Goal: Check status: Check status

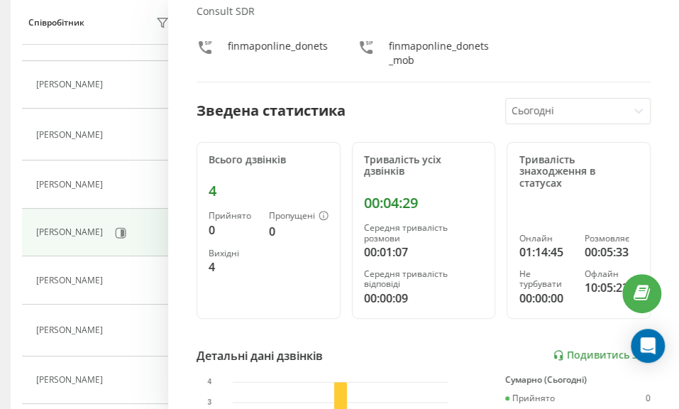
scroll to position [261, 0]
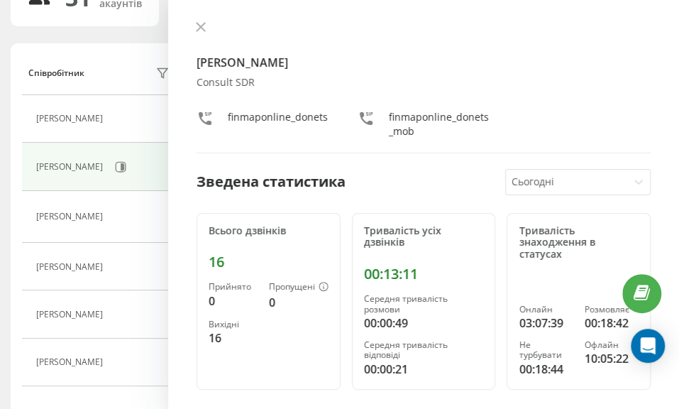
scroll to position [190, 0]
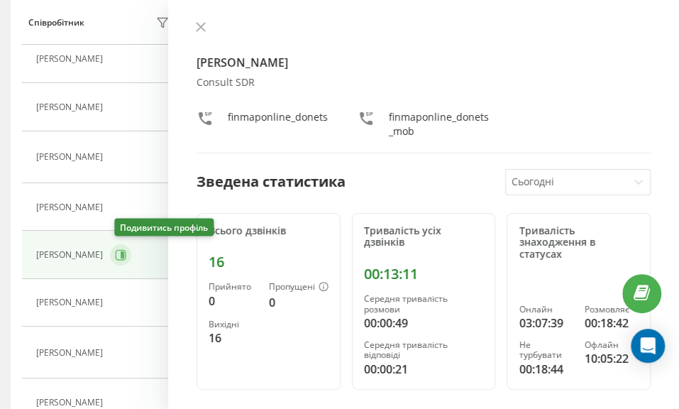
click at [117, 250] on button at bounding box center [120, 254] width 21 height 21
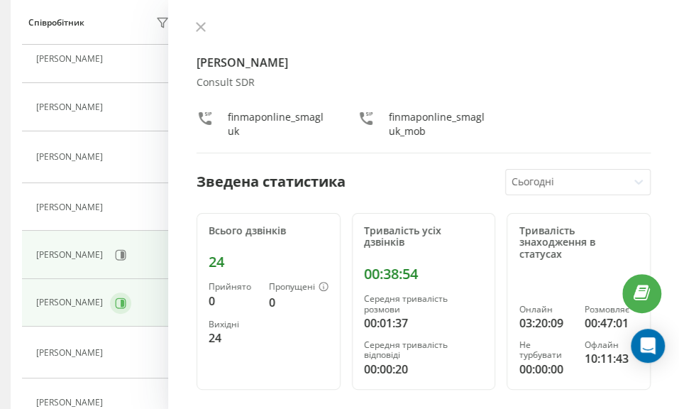
click at [110, 296] on button at bounding box center [120, 302] width 21 height 21
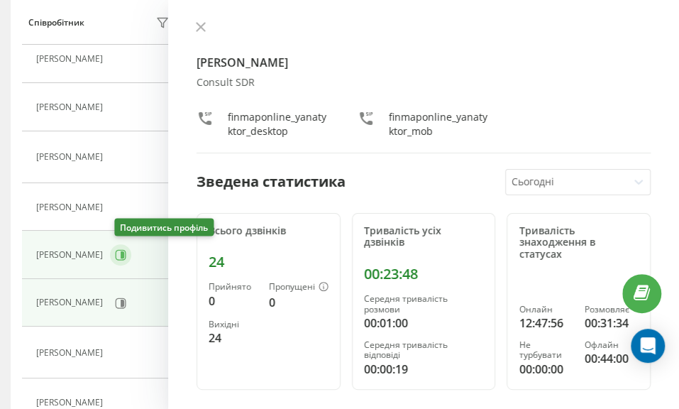
click at [122, 250] on icon at bounding box center [121, 255] width 11 height 11
